Goal: Information Seeking & Learning: Compare options

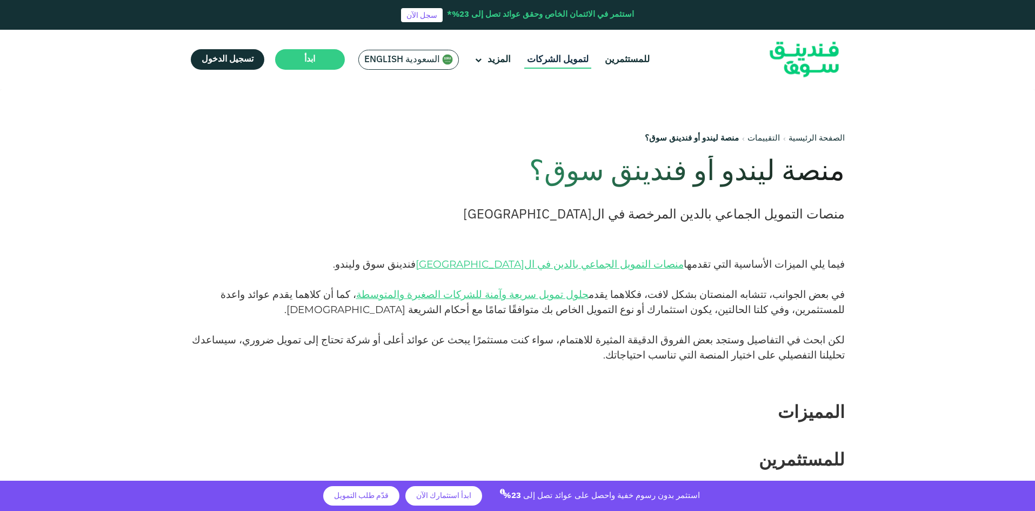
click at [553, 62] on link "لتمويل الشركات" at bounding box center [557, 60] width 67 height 18
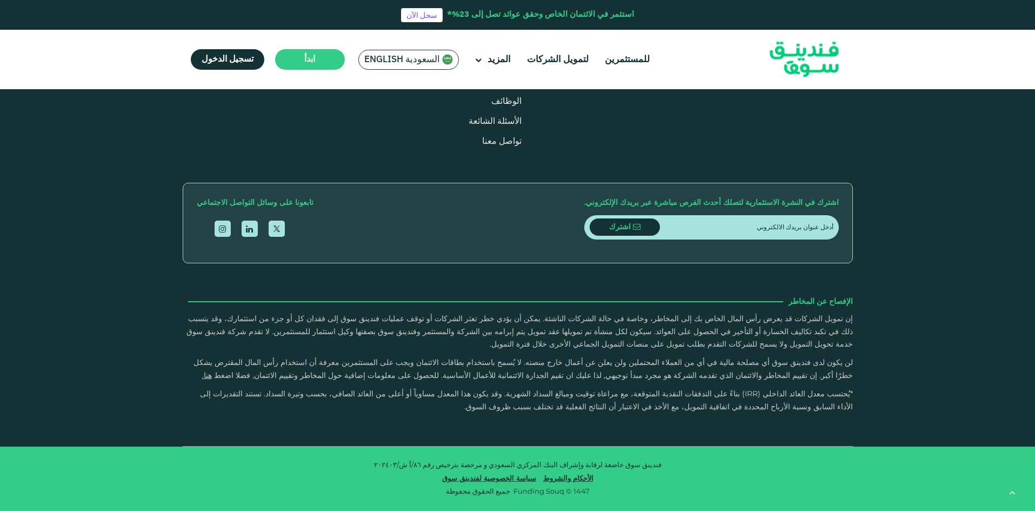
scroll to position [1999, 0]
click at [559, 63] on link "لتمويل الشركات" at bounding box center [557, 60] width 67 height 18
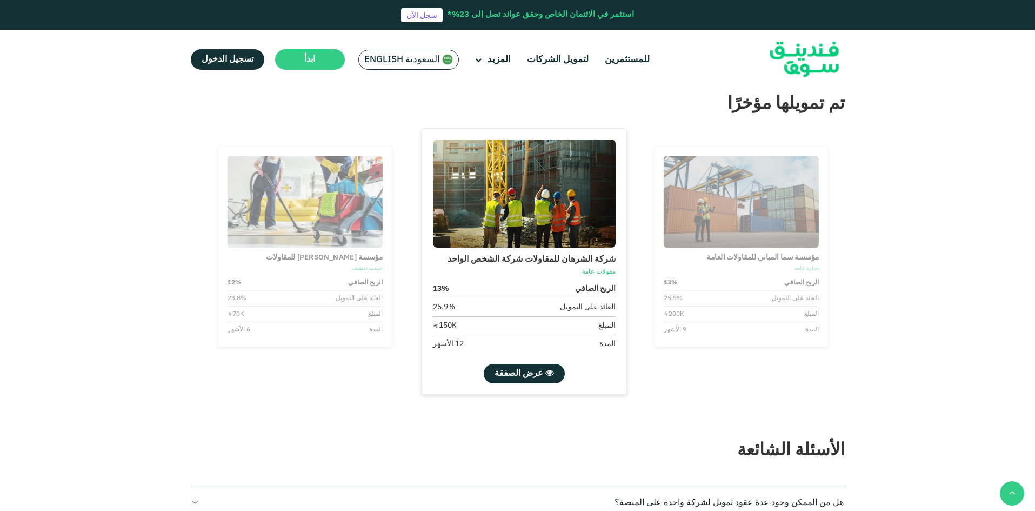
scroll to position [1243, 0]
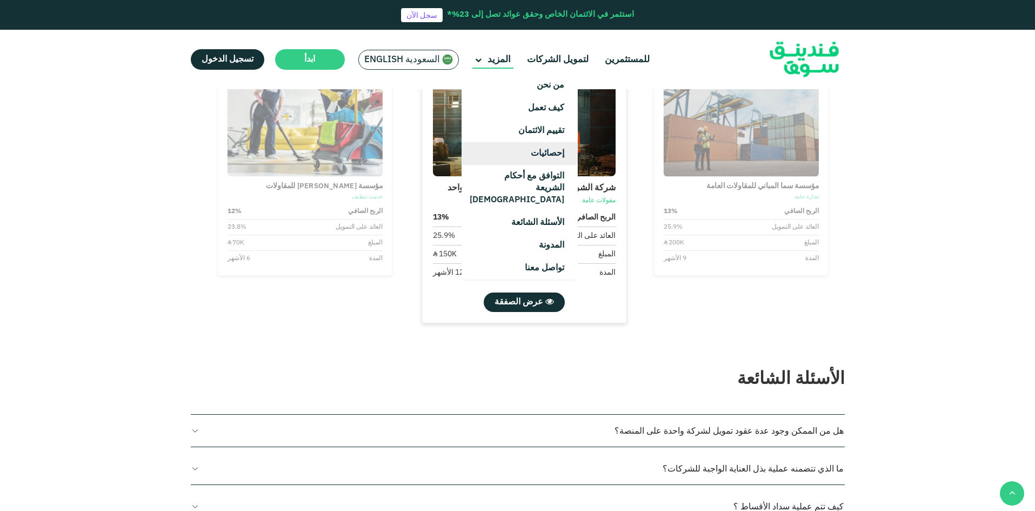
drag, startPoint x: 490, startPoint y: 53, endPoint x: 496, endPoint y: 150, distance: 96.9
click at [496, 69] on li "المزيد من نحن كيف تعمل تقييم الائتمان إحصائيات" at bounding box center [492, 60] width 41 height 18
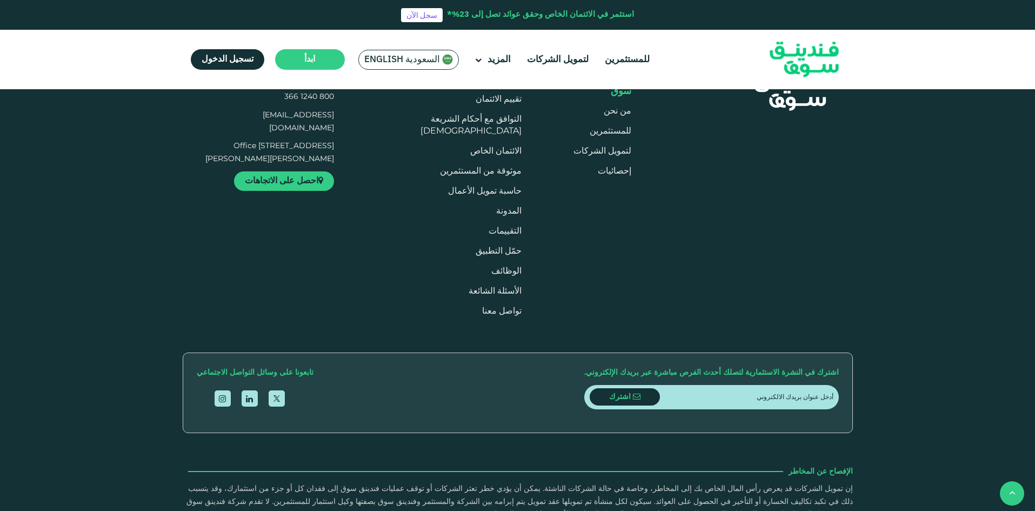
scroll to position [1891, 0]
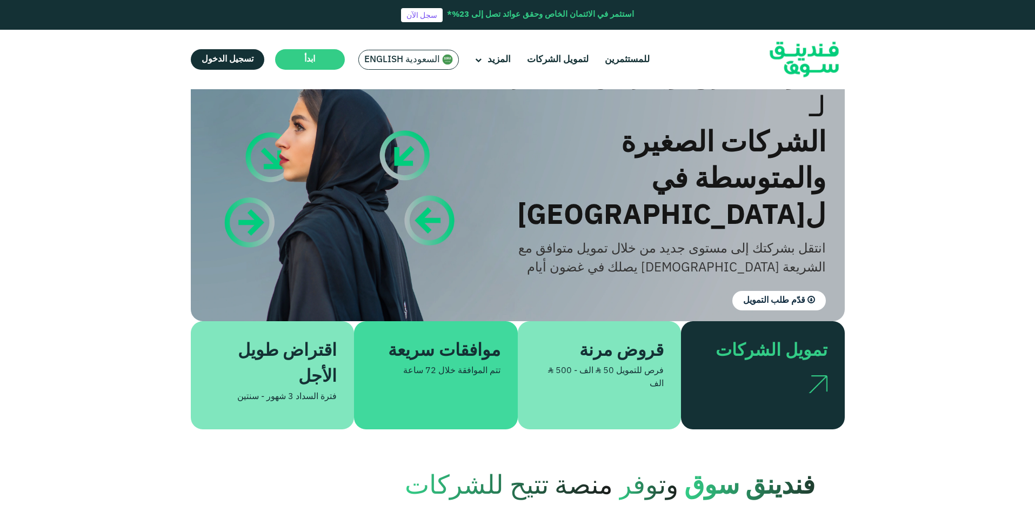
scroll to position [0, 0]
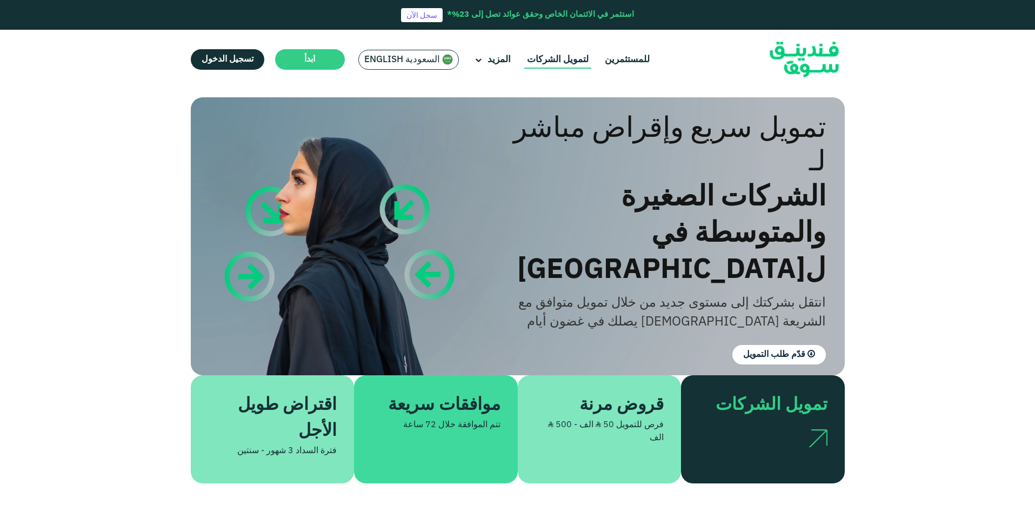
click at [553, 58] on link "لتمويل الشركات" at bounding box center [557, 60] width 67 height 18
click at [787, 350] on span "قدّم طلب التمويل" at bounding box center [774, 354] width 62 height 8
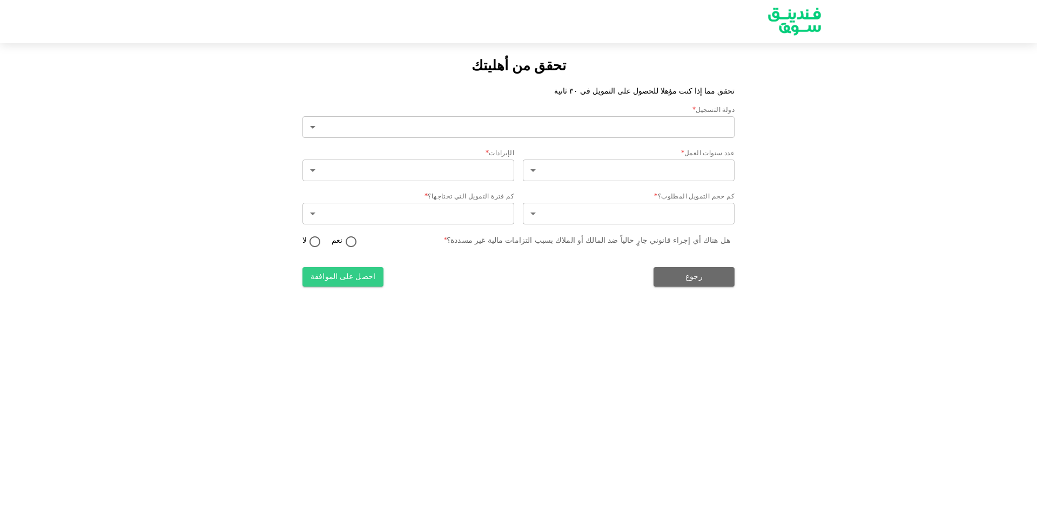
type input "2"
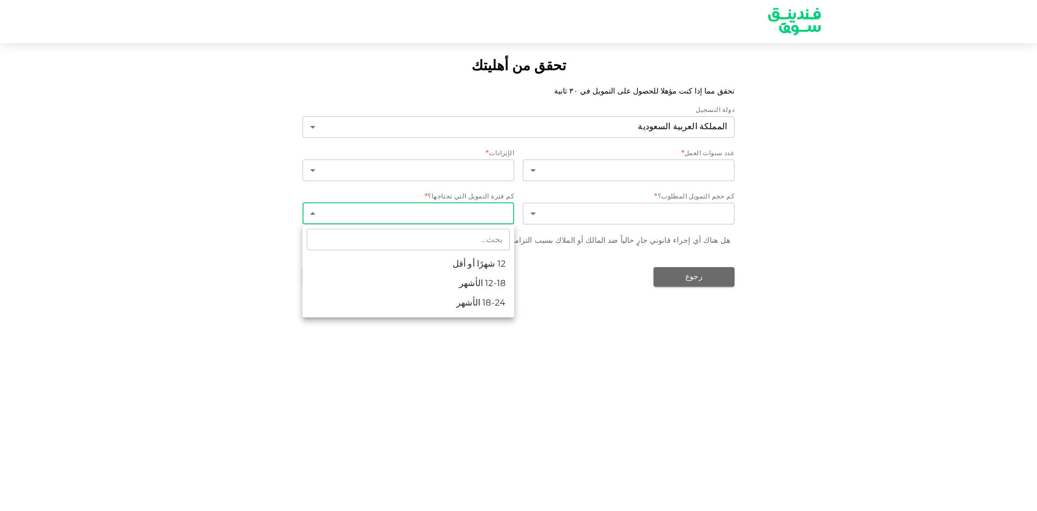
click at [418, 213] on body "تحقق من أهليتك تحقق مما إذا كنت مؤهلا للحصول على التمويل في ٣٠ ثانية دولة التسج…" at bounding box center [518, 255] width 1037 height 511
click at [624, 367] on div at bounding box center [518, 255] width 1037 height 511
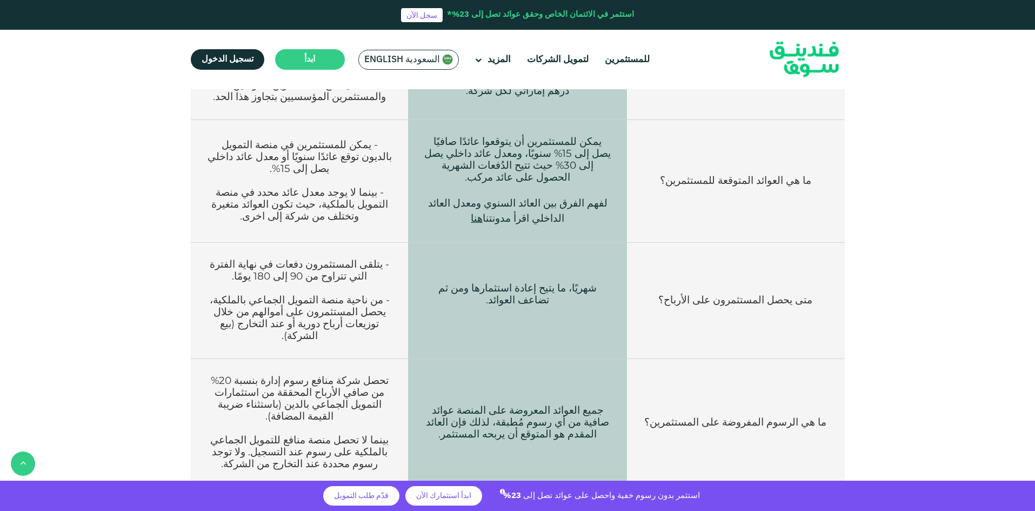
click at [641, 359] on td "ما هي الرسوم المفروضة على المستثمرين؟" at bounding box center [735, 423] width 217 height 128
click at [774, 359] on td "ما هي الرسوم المفروضة على المستثمرين؟" at bounding box center [735, 423] width 217 height 128
click at [236, 434] on p "بينما لا تحصل منصة منافع للتمويل الجماعي بالملكية على رسوم عند التسجيل. ولا توج…" at bounding box center [299, 452] width 184 height 36
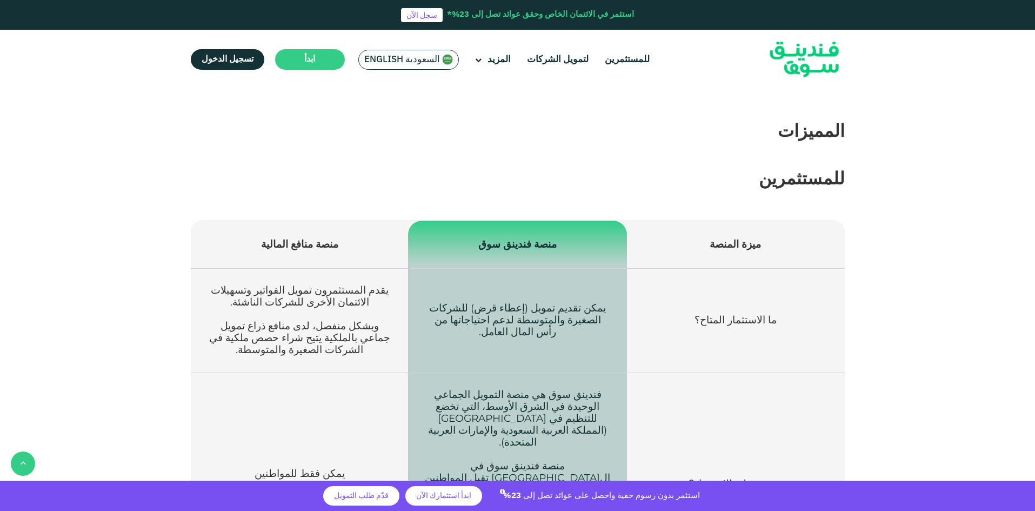
scroll to position [287, 0]
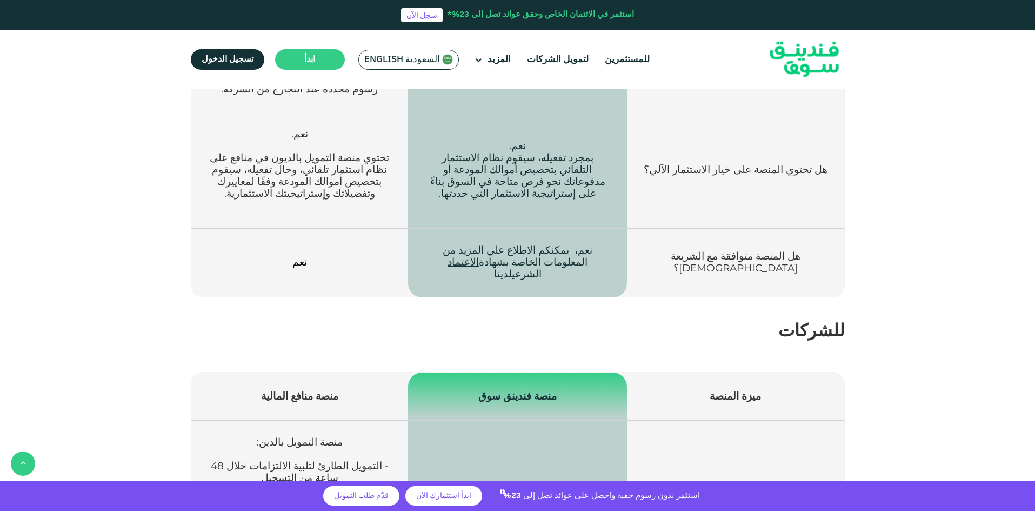
scroll to position [1367, 0]
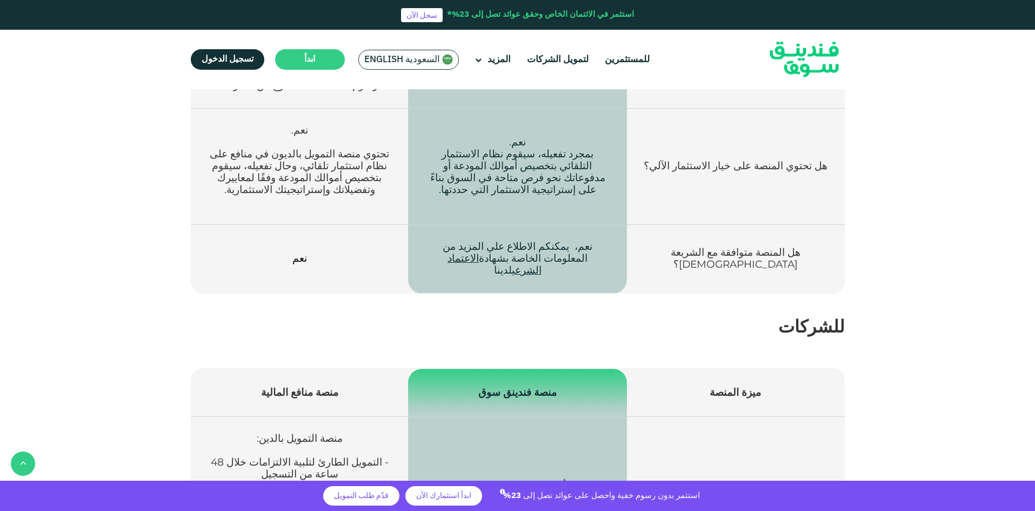
click at [442, 417] on td "- قروض رأس المال العامل تتراوح مدتها من 3 إلى 12 شهرًا. - قروض الأصول الثابتة ا…" at bounding box center [517, 510] width 219 height 187
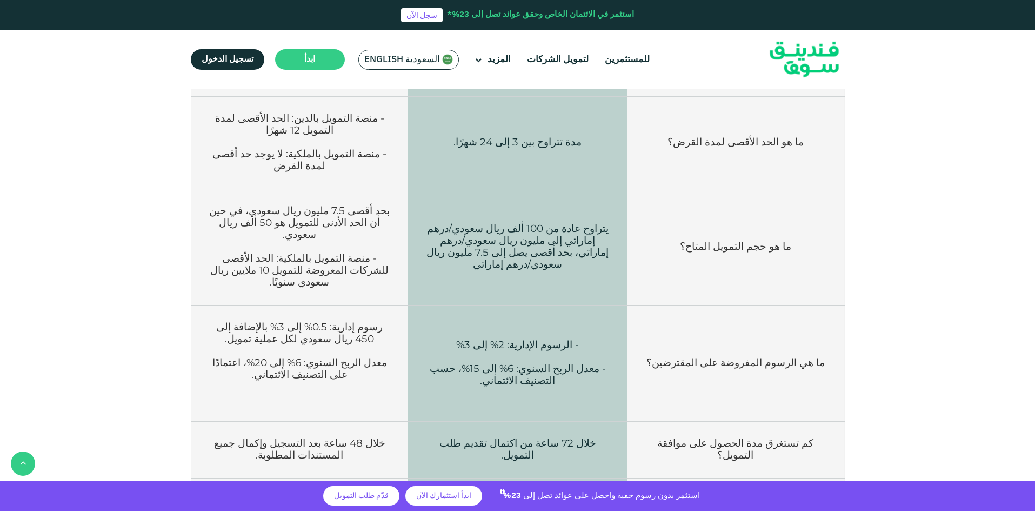
scroll to position [2232, 0]
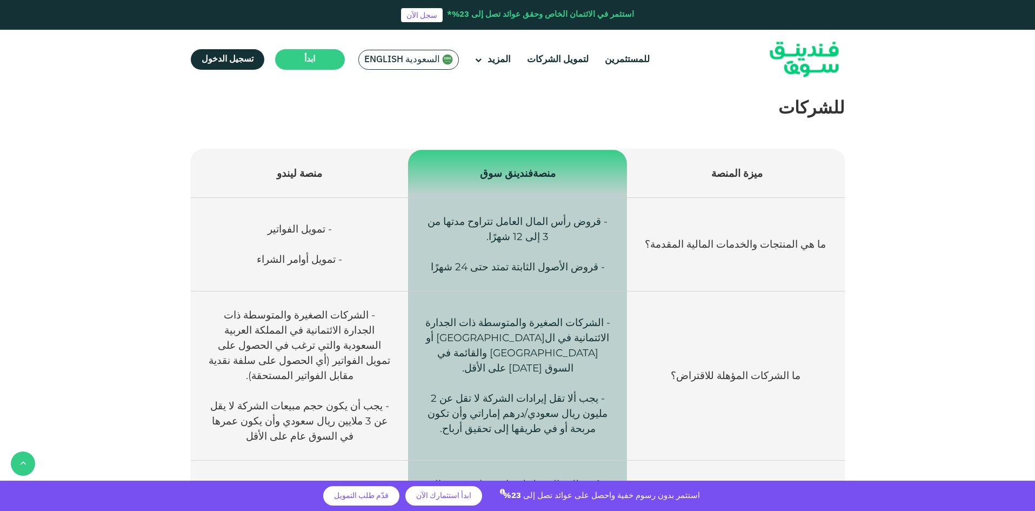
scroll to position [1778, 0]
